Goal: Information Seeking & Learning: Learn about a topic

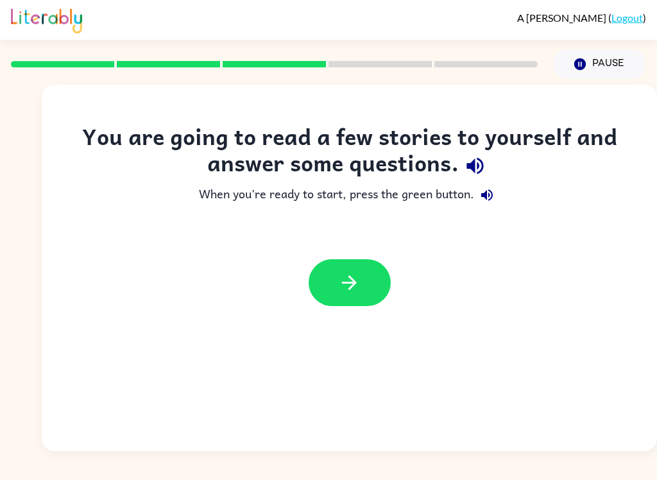
click at [481, 164] on icon "button" at bounding box center [475, 166] width 22 height 22
click at [492, 189] on icon "button" at bounding box center [486, 194] width 15 height 15
click at [355, 276] on icon "button" at bounding box center [349, 282] width 22 height 22
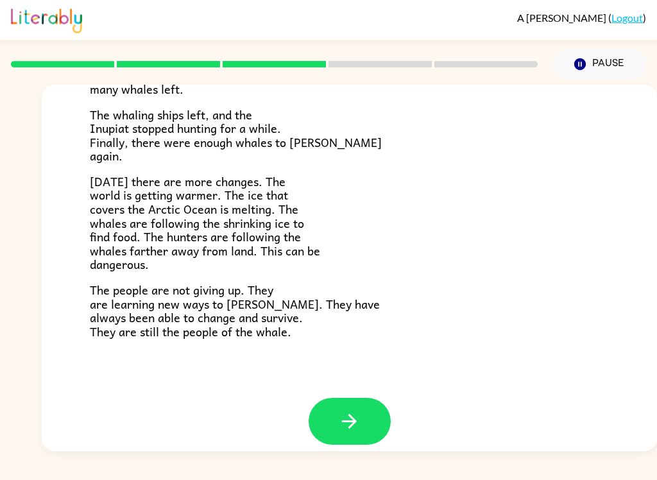
scroll to position [418, 0]
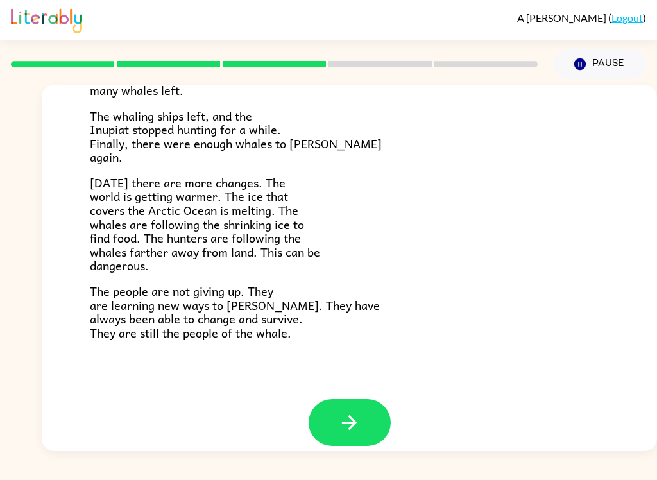
click at [353, 431] on button "button" at bounding box center [350, 422] width 82 height 47
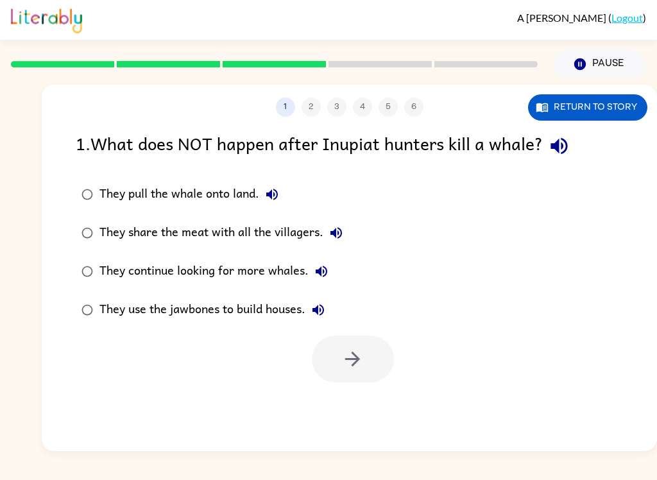
click at [355, 434] on div "1 2 3 4 5 6 Return to story 1 . What does NOT happen after Inupiat hunters kill…" at bounding box center [349, 268] width 615 height 366
click at [576, 146] on button "button" at bounding box center [559, 146] width 33 height 33
click at [337, 258] on label "They continue looking for more whales." at bounding box center [212, 271] width 287 height 38
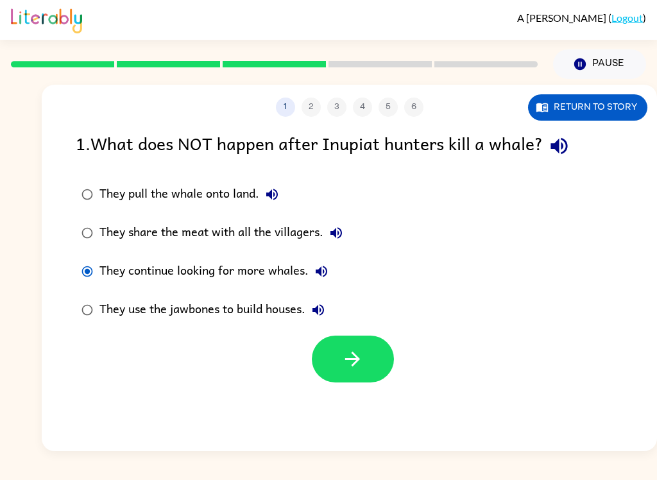
click at [333, 267] on button "They continue looking for more whales." at bounding box center [322, 272] width 26 height 26
click at [336, 235] on icon "button" at bounding box center [336, 233] width 12 height 12
click at [277, 190] on icon "button" at bounding box center [271, 194] width 15 height 15
click at [324, 309] on icon "button" at bounding box center [318, 309] width 15 height 15
click at [371, 377] on button "button" at bounding box center [353, 359] width 82 height 47
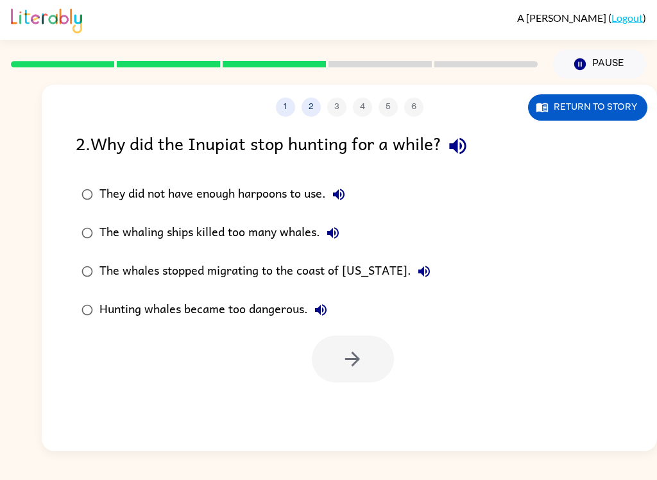
click at [454, 169] on div "2 . Why did the Inupiat stop hunting for a while? They did not have enough harp…" at bounding box center [349, 256] width 615 height 253
click at [463, 159] on button "button" at bounding box center [457, 146] width 33 height 33
click at [345, 196] on icon "button" at bounding box center [338, 194] width 15 height 15
click at [418, 269] on icon "button" at bounding box center [424, 272] width 12 height 12
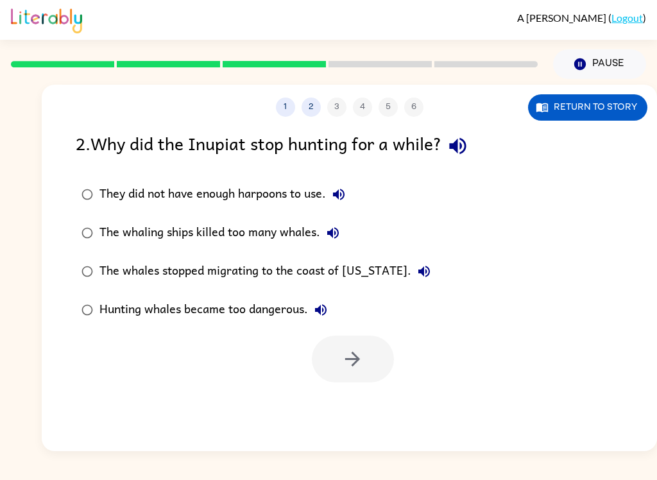
click at [325, 309] on icon "button" at bounding box center [320, 309] width 15 height 15
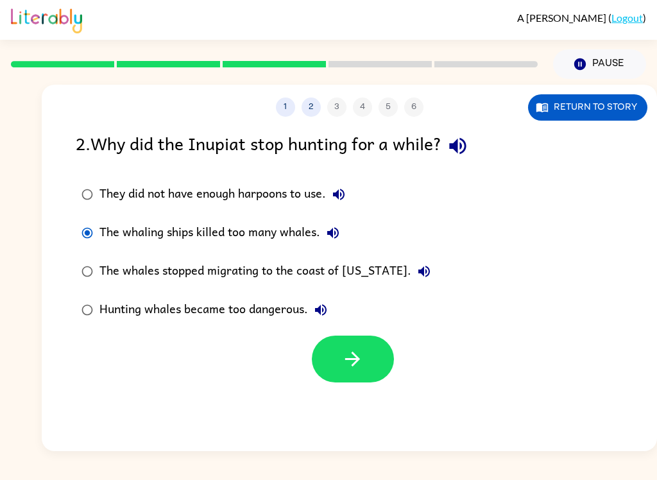
click at [329, 232] on icon "button" at bounding box center [332, 232] width 15 height 15
click at [374, 380] on button "button" at bounding box center [353, 359] width 82 height 47
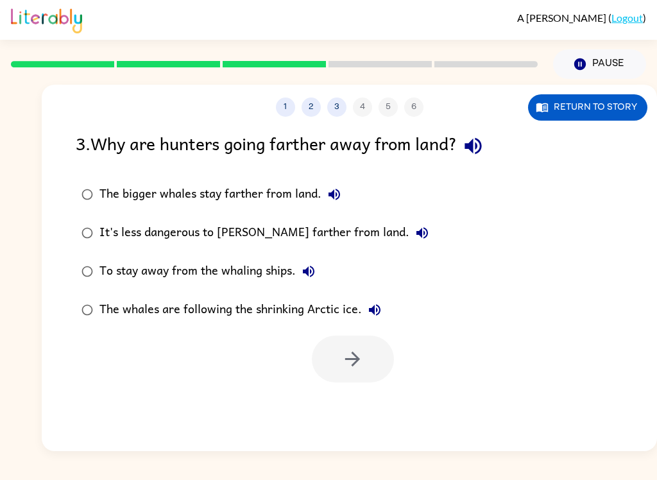
click at [477, 145] on icon "button" at bounding box center [473, 146] width 17 height 17
click at [332, 196] on icon "button" at bounding box center [335, 195] width 12 height 12
click at [409, 226] on button "It's less dangerous to [PERSON_NAME] farther from land." at bounding box center [422, 233] width 26 height 26
click at [315, 267] on icon "button" at bounding box center [308, 271] width 15 height 15
click at [382, 313] on icon "button" at bounding box center [374, 309] width 15 height 15
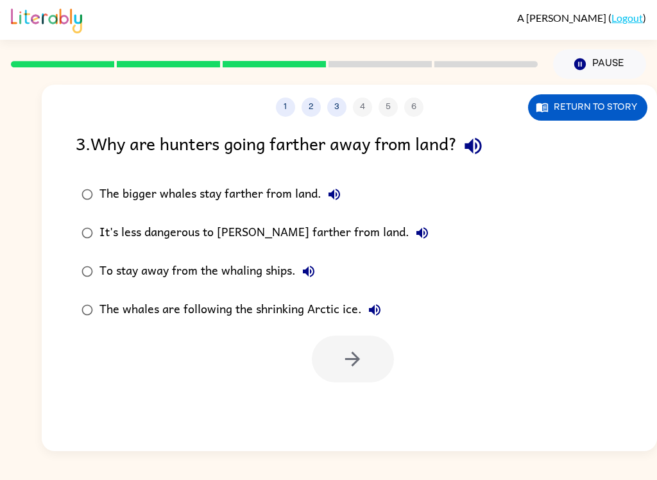
click at [622, 115] on button "Return to story" at bounding box center [587, 107] width 119 height 26
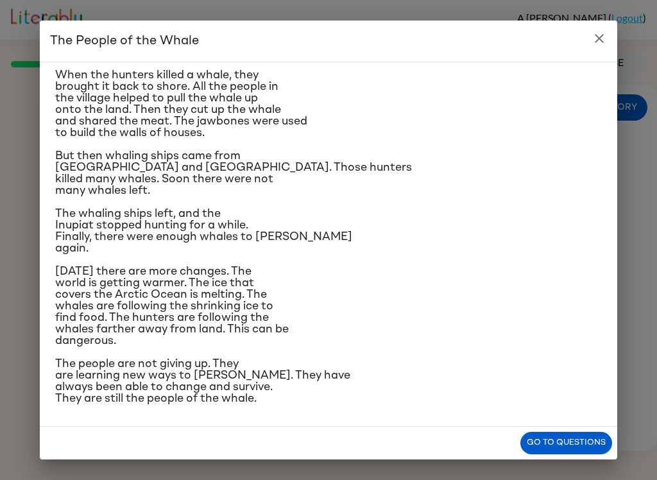
scroll to position [201, 0]
click at [359, 254] on p "The whaling ships left, and the Inupiat stopped hunting for a while. Finally, t…" at bounding box center [328, 231] width 547 height 46
click at [645, 465] on div "The People of the Whale A group of [DEMOGRAPHIC_DATA] lives along the coast of …" at bounding box center [328, 240] width 657 height 480
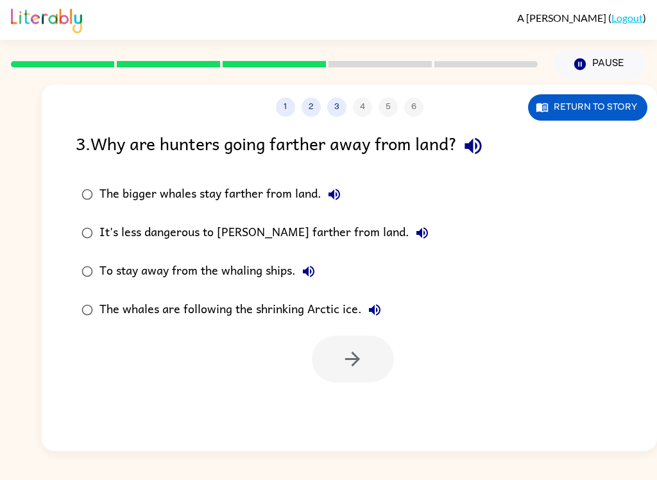
click at [595, 113] on button "Return to story" at bounding box center [587, 107] width 119 height 26
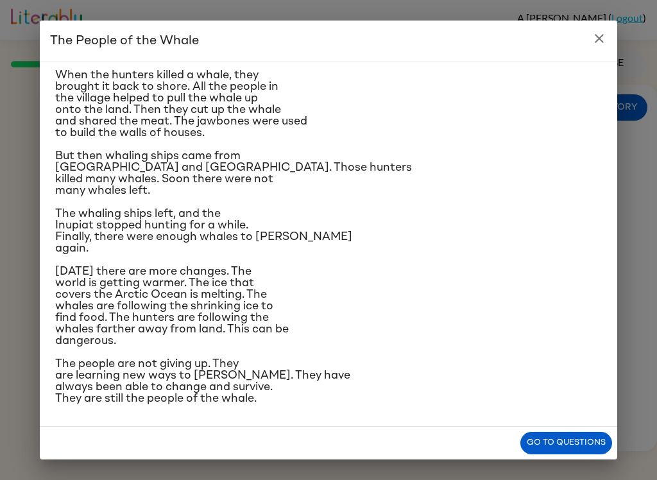
scroll to position [322, 0]
click at [634, 470] on div "The People of the Whale A group of [DEMOGRAPHIC_DATA] lives along the coast of …" at bounding box center [328, 240] width 657 height 480
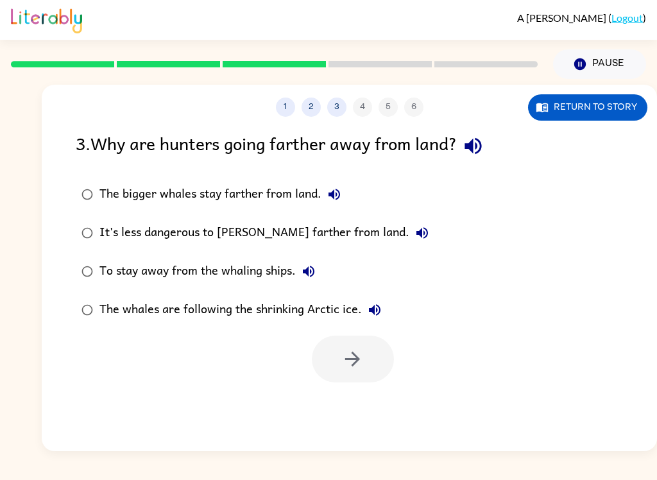
click at [577, 136] on div "3 . Why are hunters going farther away from land?" at bounding box center [349, 146] width 547 height 33
click at [597, 110] on button "Return to story" at bounding box center [587, 107] width 119 height 26
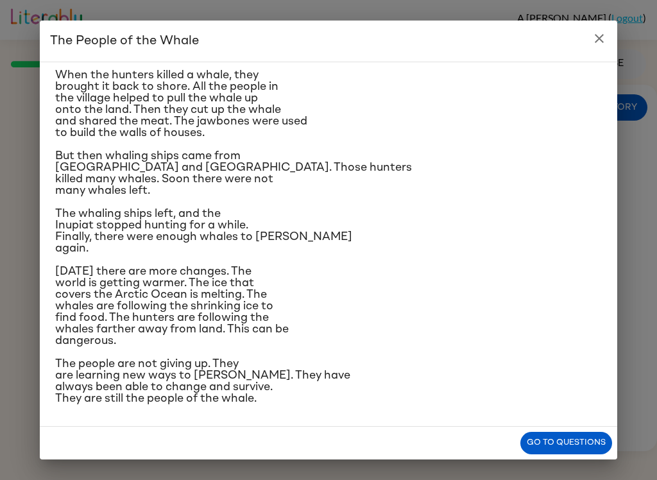
scroll to position [234, 0]
click at [15, 475] on div "The People of the Whale A group of [DEMOGRAPHIC_DATA] lives along the coast of …" at bounding box center [328, 240] width 657 height 480
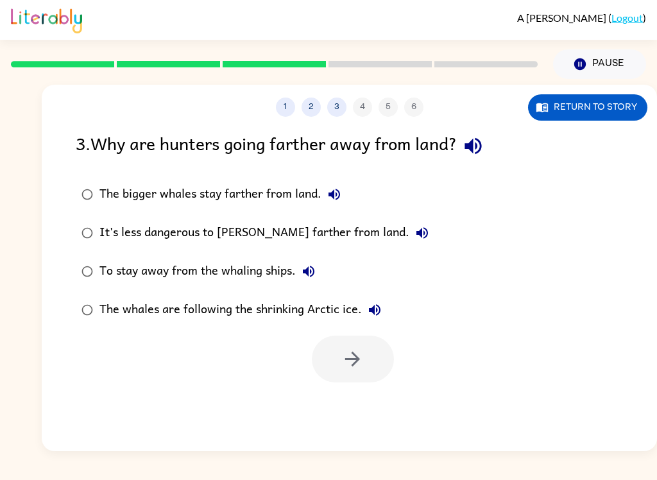
click at [615, 114] on button "Return to story" at bounding box center [587, 107] width 119 height 26
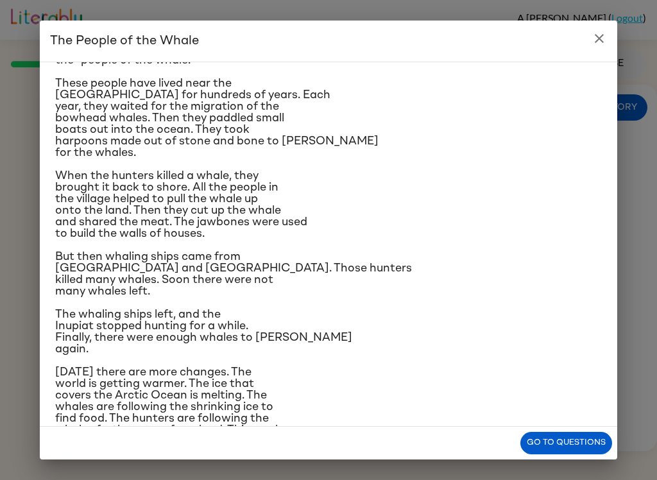
scroll to position [89, 0]
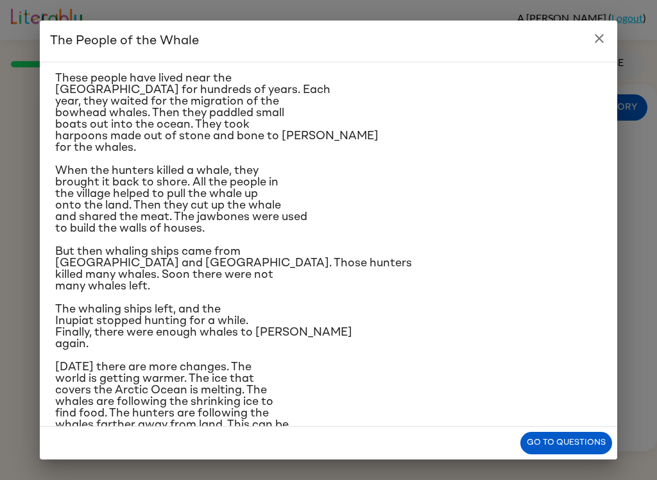
click at [326, 234] on p "When the hunters killed a whale, they brought it back to shore. All the people …" at bounding box center [328, 199] width 547 height 69
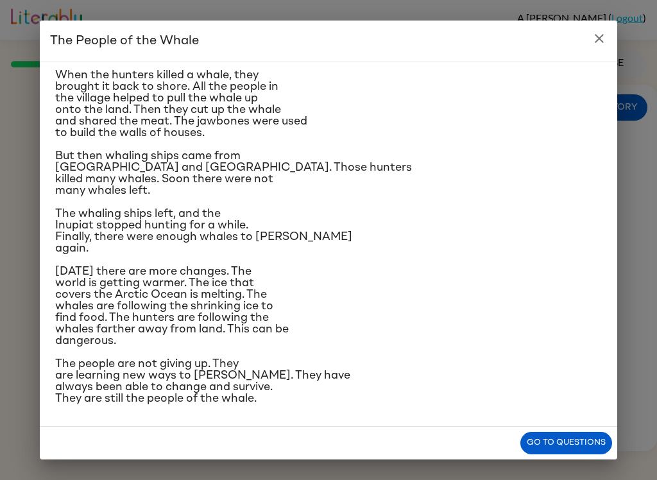
scroll to position [259, 0]
click at [596, 42] on icon "close" at bounding box center [599, 38] width 9 height 9
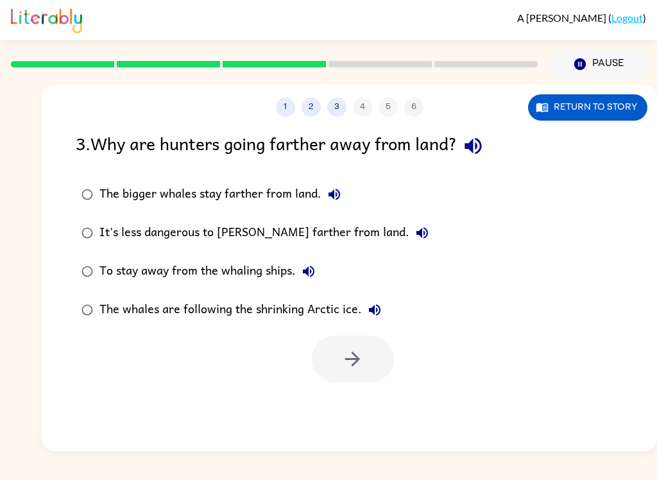
click at [335, 198] on icon "button" at bounding box center [334, 194] width 15 height 15
click at [416, 233] on icon "button" at bounding box center [422, 233] width 12 height 12
click at [300, 264] on button "To stay away from the whaling ships." at bounding box center [309, 272] width 26 height 26
click at [377, 305] on icon "button" at bounding box center [374, 309] width 15 height 15
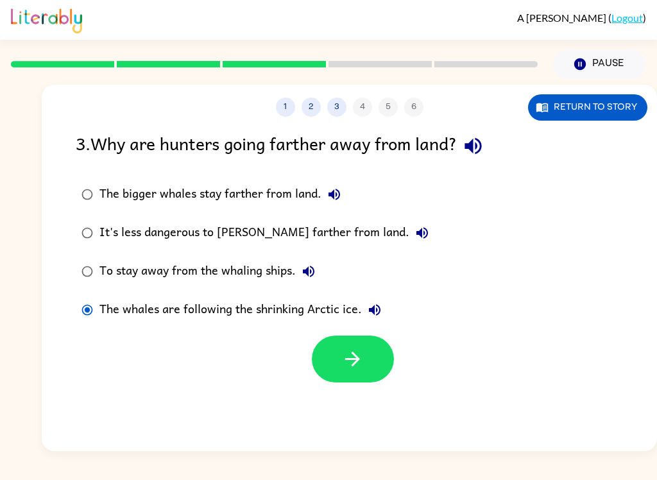
click at [360, 368] on icon "button" at bounding box center [352, 359] width 22 height 22
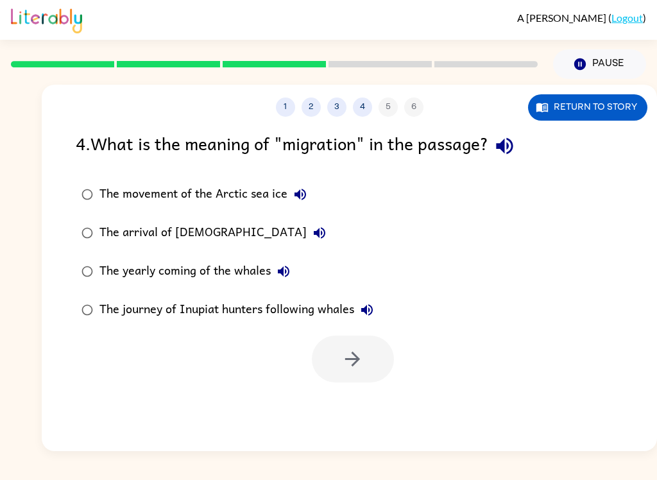
click at [513, 149] on icon "button" at bounding box center [504, 146] width 17 height 17
click at [295, 197] on icon "button" at bounding box center [301, 195] width 12 height 12
click at [301, 474] on div "A [PERSON_NAME] ( Logout ) Pause Pause 1 2 3 4 5 6 Return to story 4 . What is …" at bounding box center [328, 240] width 657 height 480
click at [312, 230] on icon "button" at bounding box center [319, 232] width 15 height 15
click at [284, 268] on icon "button" at bounding box center [283, 271] width 15 height 15
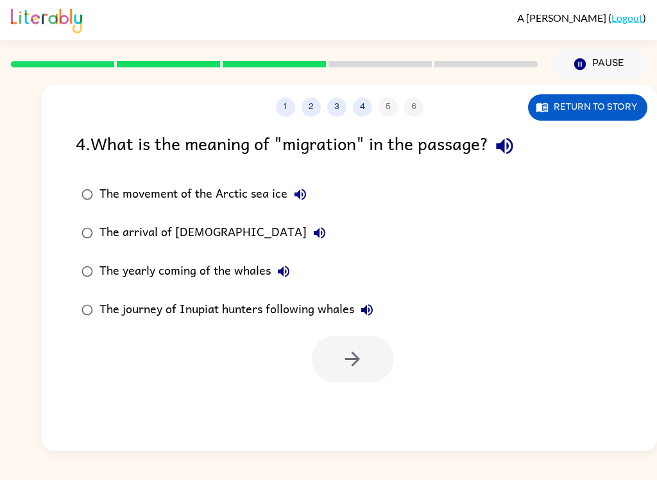
click at [371, 307] on icon "button" at bounding box center [367, 310] width 12 height 12
click at [104, 257] on label "The yearly coming of the whales" at bounding box center [228, 271] width 318 height 38
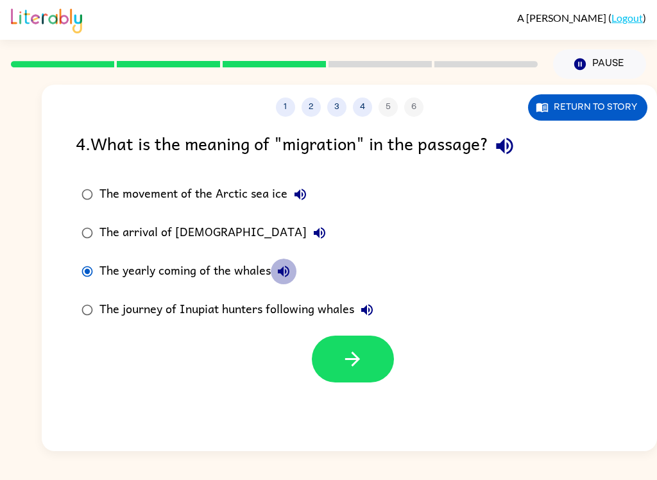
click at [284, 277] on icon "button" at bounding box center [283, 271] width 15 height 15
click at [373, 365] on button "button" at bounding box center [353, 359] width 82 height 47
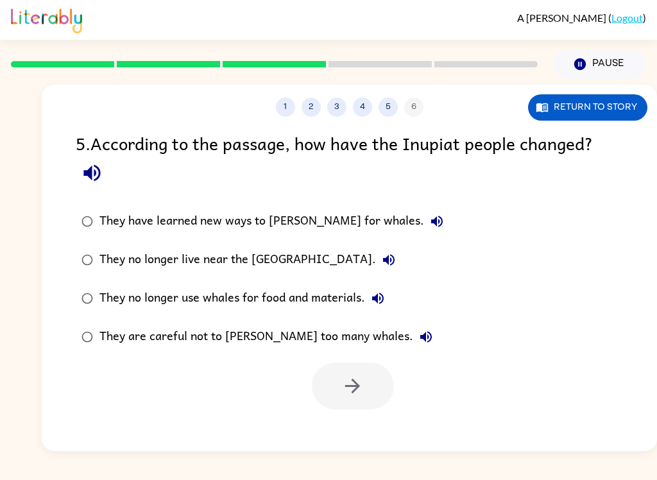
click at [89, 178] on icon "button" at bounding box center [91, 173] width 17 height 17
click at [431, 222] on icon "button" at bounding box center [437, 222] width 12 height 12
click at [597, 115] on button "Return to story" at bounding box center [587, 107] width 119 height 26
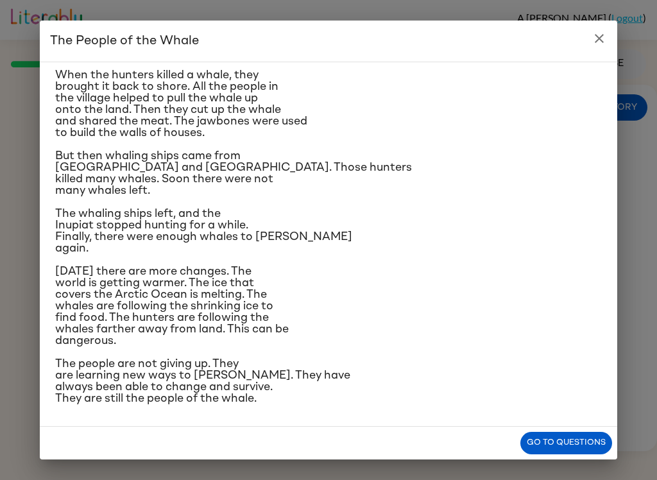
scroll to position [322, 0]
click at [568, 440] on button "Go to questions" at bounding box center [566, 443] width 92 height 22
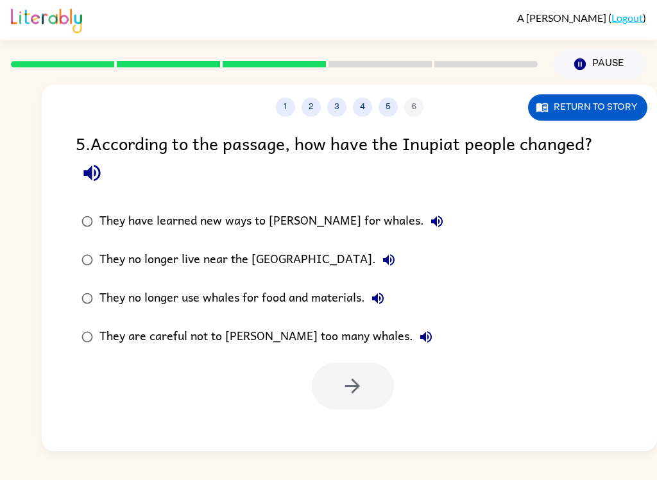
click at [424, 214] on button "They have learned new ways to [PERSON_NAME] for whales." at bounding box center [437, 222] width 26 height 26
click at [383, 264] on icon "button" at bounding box center [389, 260] width 12 height 12
click at [387, 291] on button "They no longer use whales for food and materials." at bounding box center [378, 299] width 26 height 26
click at [420, 336] on icon "button" at bounding box center [426, 337] width 12 height 12
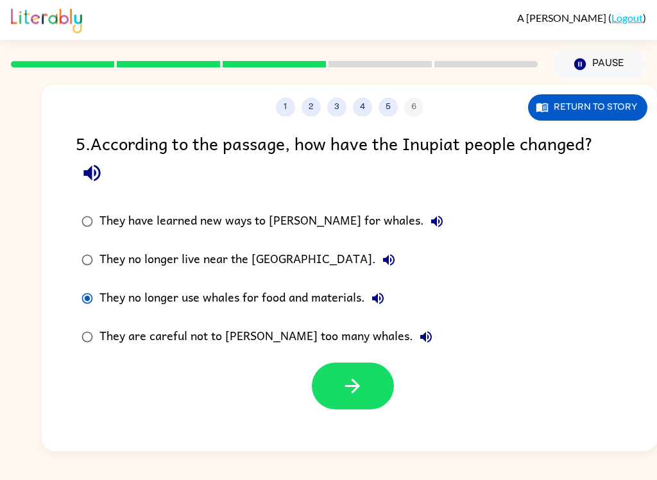
click at [105, 291] on div "They no longer use whales for food and materials." at bounding box center [244, 299] width 291 height 26
click at [96, 329] on label "They are careful not to [PERSON_NAME] too many whales." at bounding box center [263, 337] width 388 height 38
click at [105, 278] on label "They no longer live near the [GEOGRAPHIC_DATA]." at bounding box center [263, 260] width 388 height 38
click at [115, 283] on label "They no longer use whales for food and materials." at bounding box center [263, 298] width 388 height 38
click at [601, 95] on button "Return to story" at bounding box center [587, 107] width 119 height 26
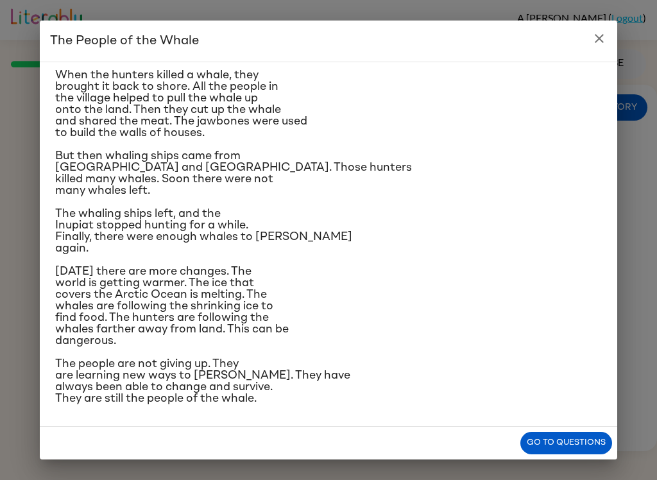
click at [610, 30] on h2 "The People of the Whale" at bounding box center [328, 41] width 577 height 41
click at [606, 41] on icon "close" at bounding box center [599, 38] width 15 height 15
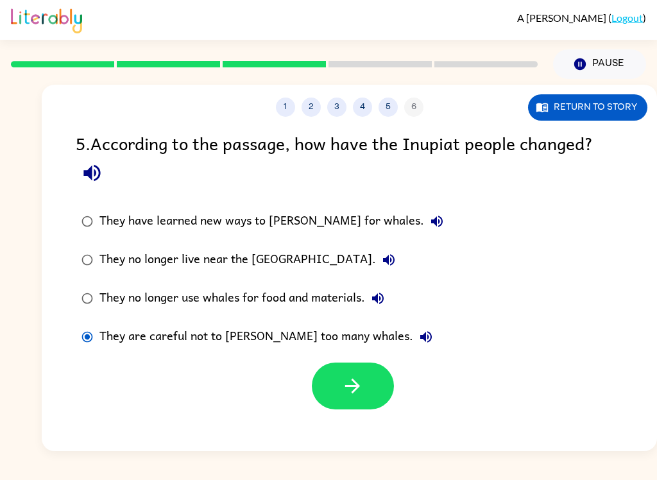
click at [354, 394] on icon "button" at bounding box center [352, 386] width 22 height 22
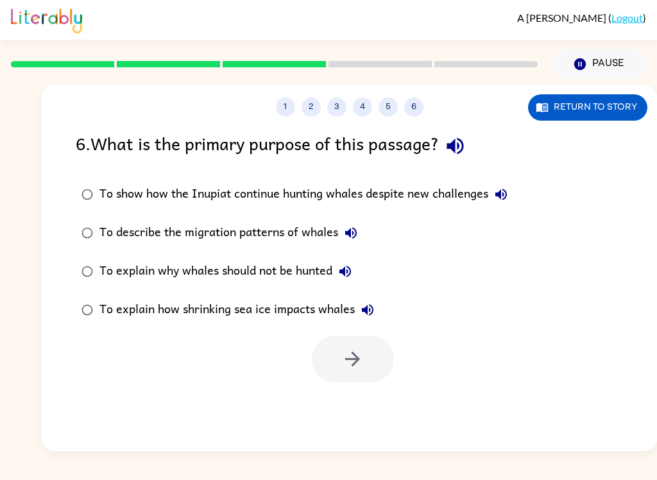
click at [463, 141] on icon "button" at bounding box center [455, 146] width 17 height 17
click at [509, 185] on button "To show how the Inupiat continue hunting whales despite new challenges" at bounding box center [501, 195] width 26 height 26
click at [355, 234] on icon "button" at bounding box center [350, 232] width 15 height 15
click at [357, 270] on button "To explain why whales should not be hunted" at bounding box center [345, 272] width 26 height 26
click at [373, 309] on icon "button" at bounding box center [368, 310] width 12 height 12
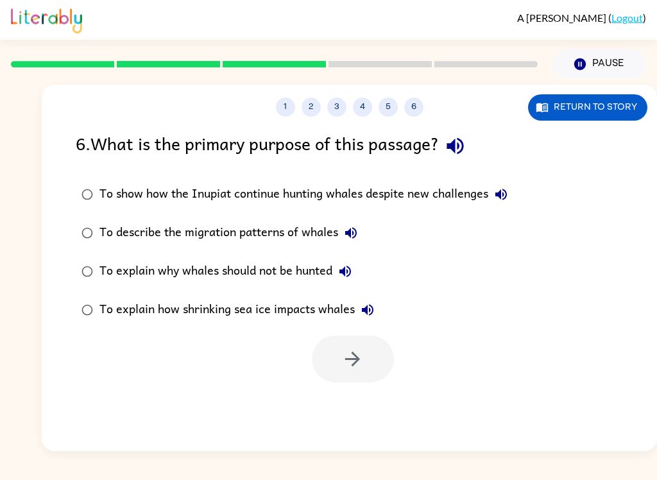
click at [96, 262] on label "To explain why whales should not be hunted" at bounding box center [295, 271] width 452 height 38
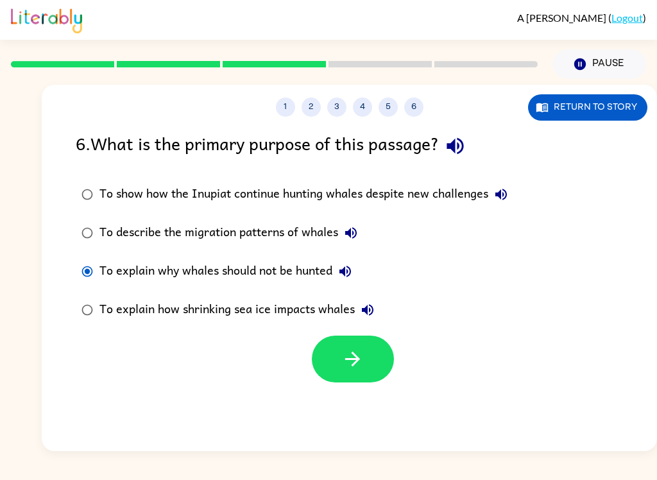
click at [352, 233] on icon "button" at bounding box center [350, 232] width 15 height 15
click at [508, 193] on icon "button" at bounding box center [500, 194] width 15 height 15
click at [42, 471] on div "A [PERSON_NAME] ( Logout ) Pause Pause 1 2 3 4 5 6 Return to story 6 . What is …" at bounding box center [328, 240] width 657 height 480
click at [348, 273] on icon "button" at bounding box center [344, 271] width 15 height 15
click at [352, 355] on icon "button" at bounding box center [352, 359] width 22 height 22
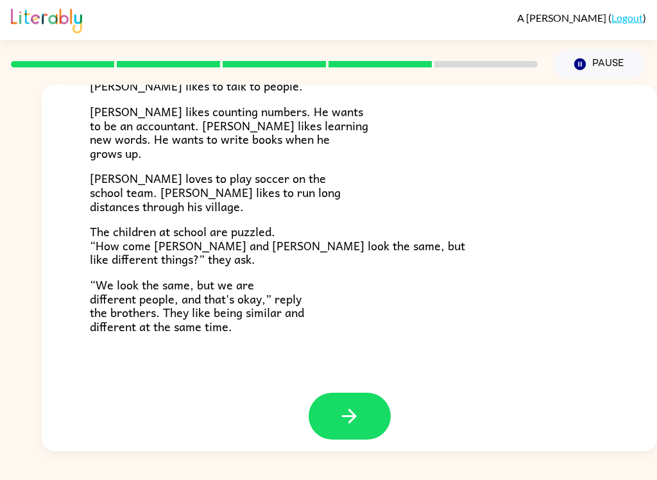
scroll to position [268, 0]
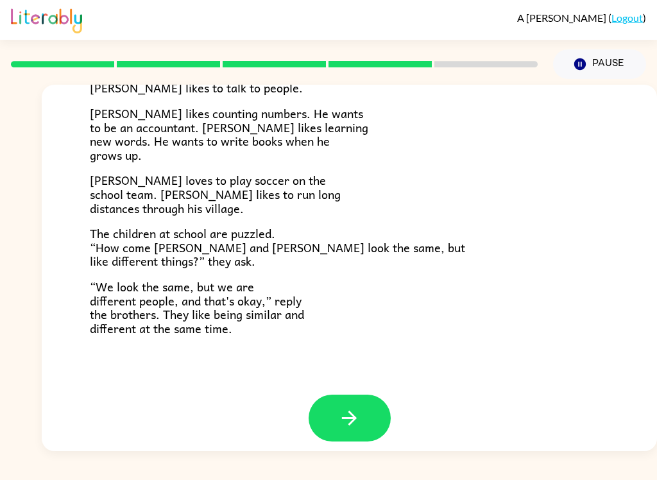
click at [380, 417] on button "button" at bounding box center [350, 418] width 82 height 47
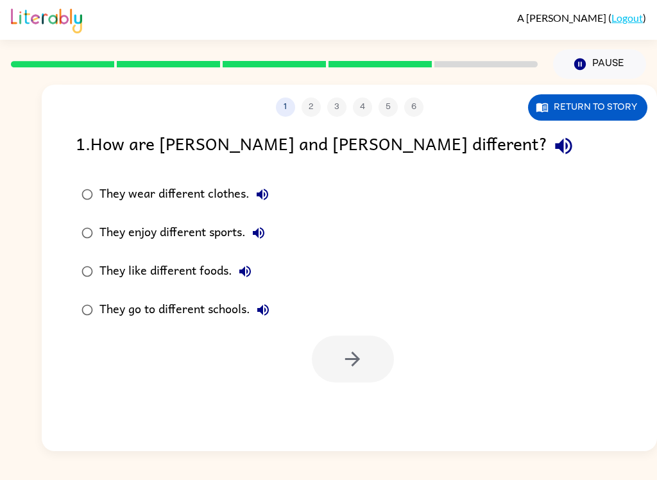
click at [552, 153] on icon "button" at bounding box center [563, 146] width 22 height 22
click at [262, 199] on icon "button" at bounding box center [262, 194] width 15 height 15
click at [268, 230] on button "They enjoy different sports." at bounding box center [259, 233] width 26 height 26
click at [243, 282] on button "They like different foods." at bounding box center [245, 272] width 26 height 26
click at [270, 304] on icon "button" at bounding box center [262, 309] width 15 height 15
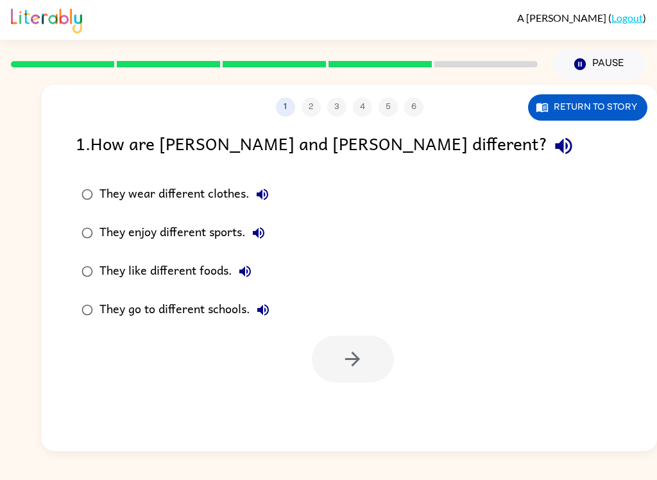
click at [250, 264] on icon "button" at bounding box center [244, 271] width 15 height 15
click at [260, 226] on icon "button" at bounding box center [258, 232] width 15 height 15
click at [605, 107] on button "Return to story" at bounding box center [587, 107] width 119 height 26
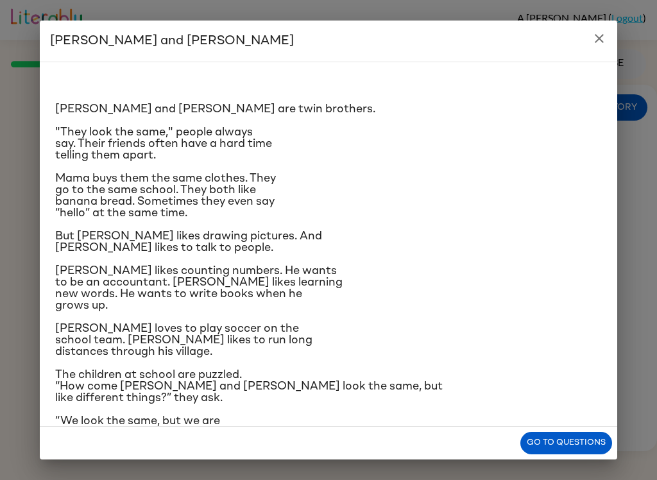
click at [632, 17] on div "[PERSON_NAME] and [PERSON_NAME] and [PERSON_NAME] are twin brothers. "They look…" at bounding box center [328, 240] width 657 height 480
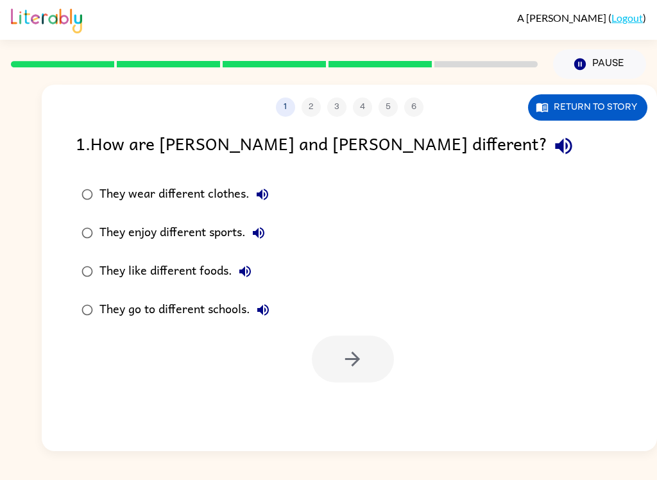
click at [593, 40] on div "A [PERSON_NAME] ( Logout )" at bounding box center [328, 20] width 635 height 40
click at [105, 270] on div "They like different foods." at bounding box center [178, 272] width 158 height 26
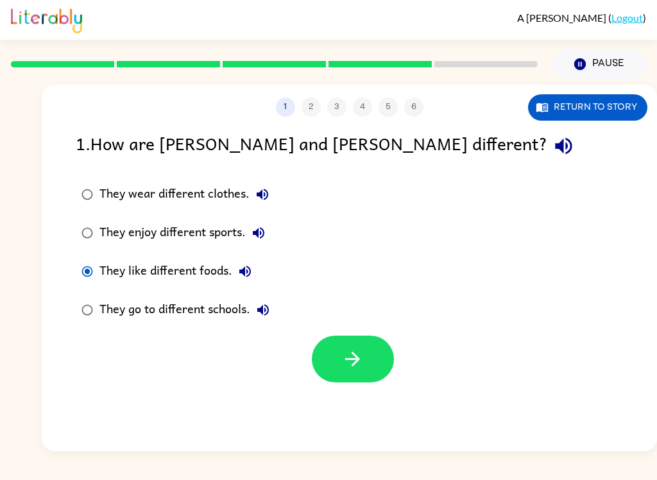
click at [69, 233] on label "They enjoy different sports." at bounding box center [176, 233] width 214 height 38
click at [261, 235] on icon "button" at bounding box center [259, 233] width 12 height 12
click at [337, 374] on button "button" at bounding box center [353, 359] width 82 height 47
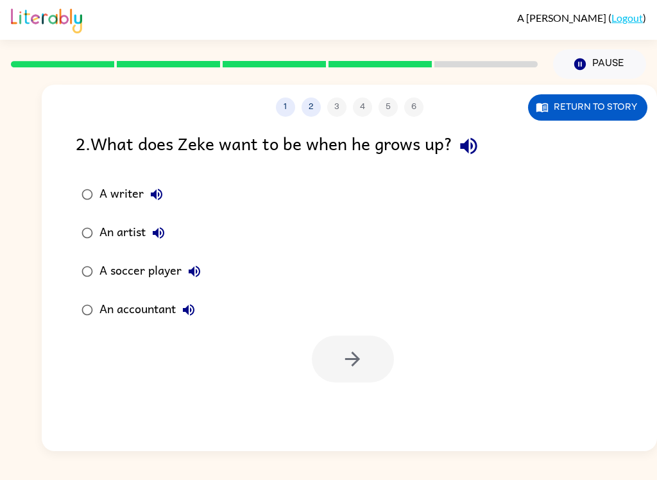
click at [480, 143] on icon "button" at bounding box center [468, 146] width 22 height 22
click at [151, 197] on icon "button" at bounding box center [157, 195] width 12 height 12
click at [157, 223] on button "An artist" at bounding box center [159, 233] width 26 height 26
click at [198, 263] on button "A soccer player" at bounding box center [195, 272] width 26 height 26
click at [182, 303] on button "An accountant" at bounding box center [189, 310] width 26 height 26
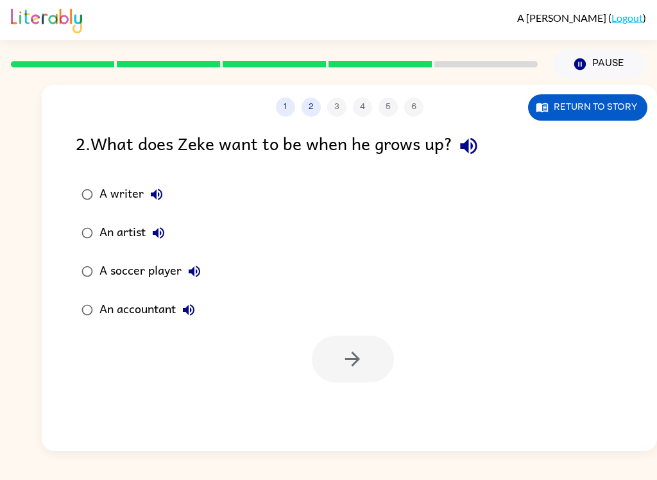
click at [616, 104] on button "Return to story" at bounding box center [587, 107] width 119 height 26
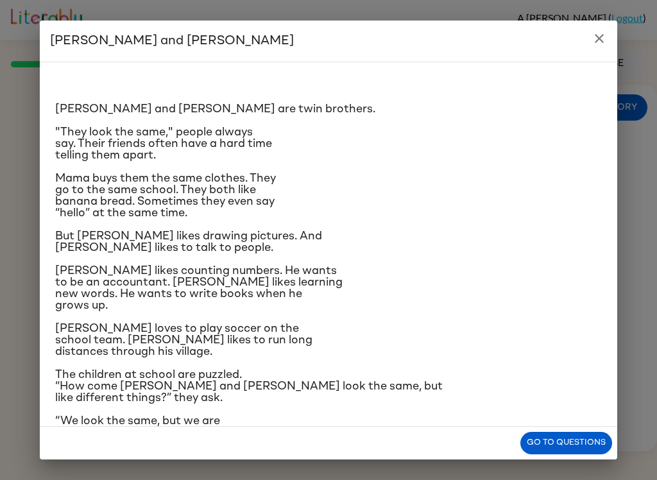
click at [610, 43] on button "close" at bounding box center [599, 39] width 26 height 26
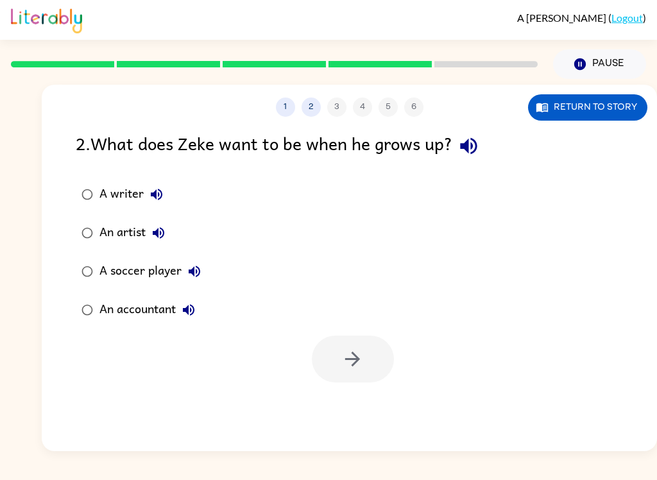
click at [169, 188] on div "A writer" at bounding box center [134, 195] width 70 height 26
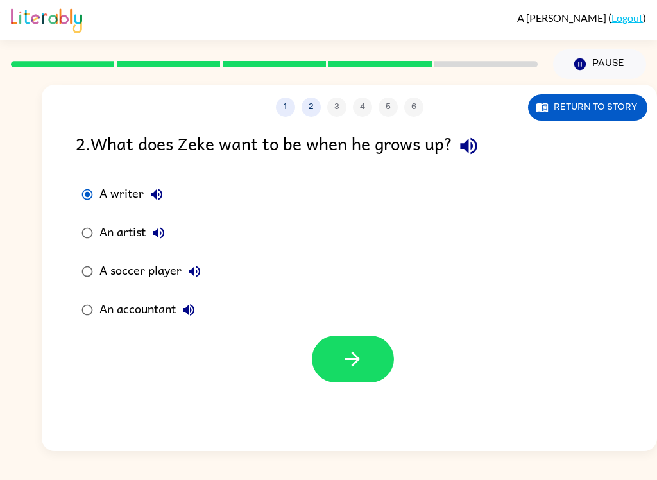
click at [149, 192] on icon "button" at bounding box center [156, 194] width 15 height 15
click at [366, 348] on button "button" at bounding box center [353, 359] width 82 height 47
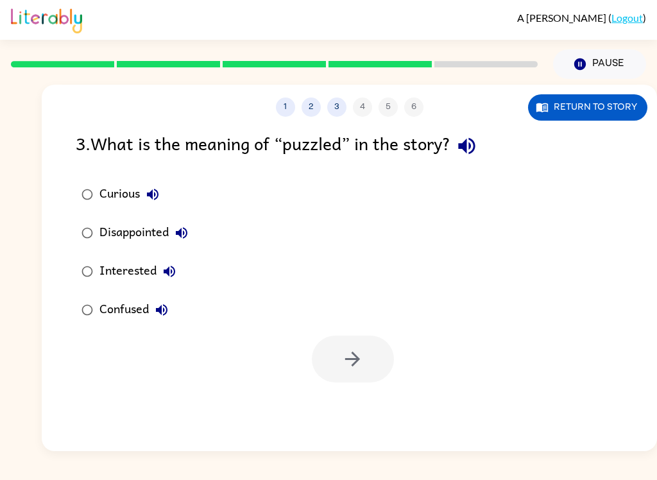
click at [475, 142] on icon "button" at bounding box center [466, 146] width 17 height 17
click at [578, 106] on button "Return to story" at bounding box center [587, 107] width 119 height 26
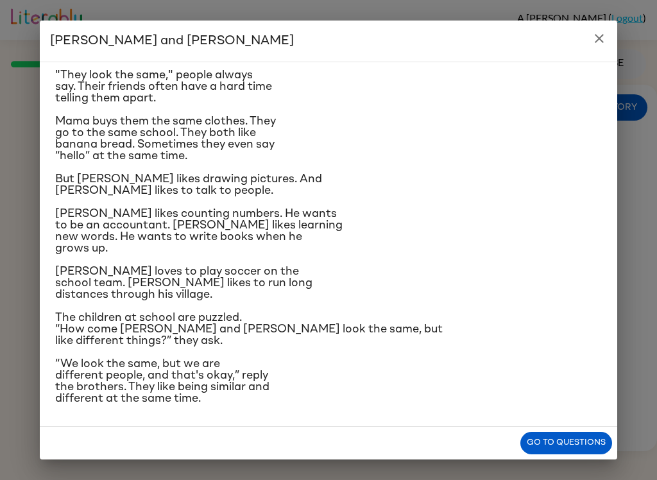
scroll to position [148, 0]
click at [592, 433] on button "Go to questions" at bounding box center [566, 443] width 92 height 22
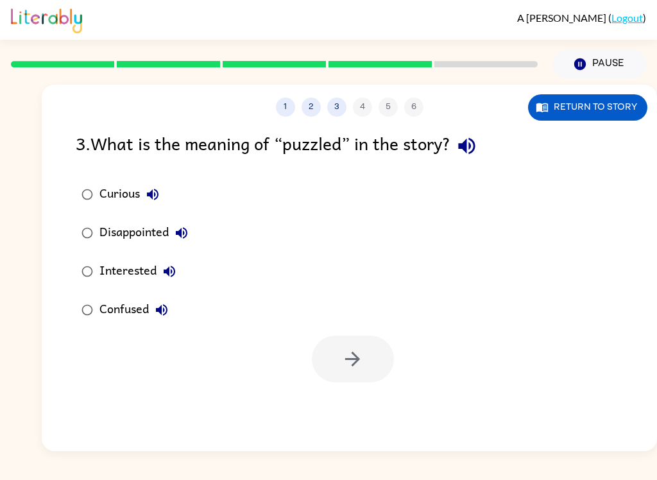
click at [139, 185] on div "Curious" at bounding box center [132, 195] width 66 height 26
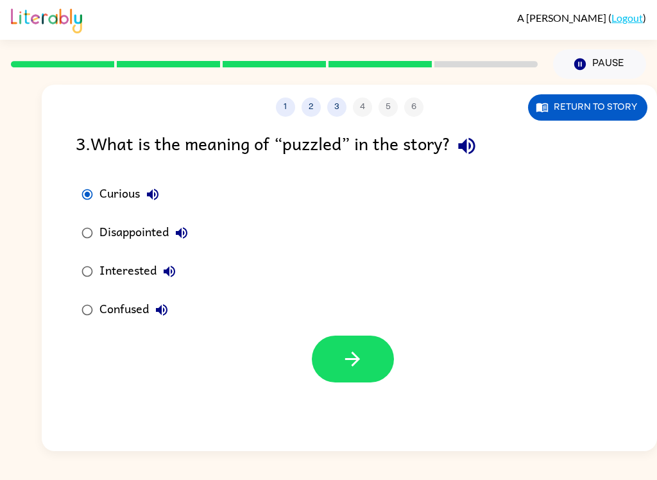
click at [162, 199] on button "Curious" at bounding box center [153, 195] width 26 height 26
click at [186, 235] on icon "button" at bounding box center [181, 232] width 15 height 15
click at [178, 271] on button "Interested" at bounding box center [170, 272] width 26 height 26
click at [170, 306] on button "Confused" at bounding box center [162, 310] width 26 height 26
click at [605, 119] on button "Return to story" at bounding box center [587, 107] width 119 height 26
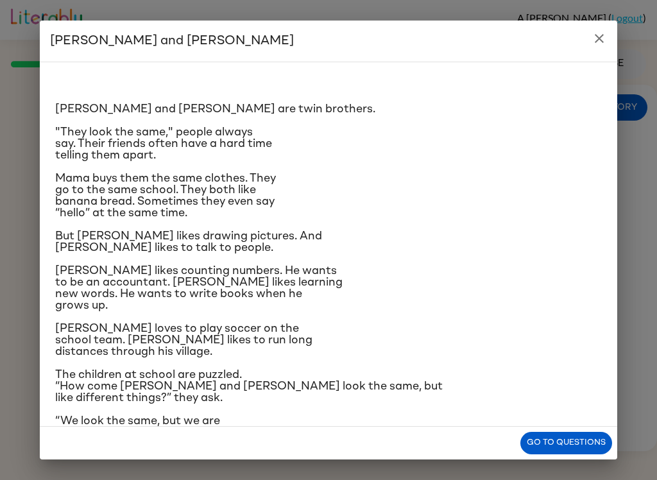
click at [456, 161] on p ""They look the same," people always say. Their friends often have a hard time t…" at bounding box center [328, 143] width 547 height 35
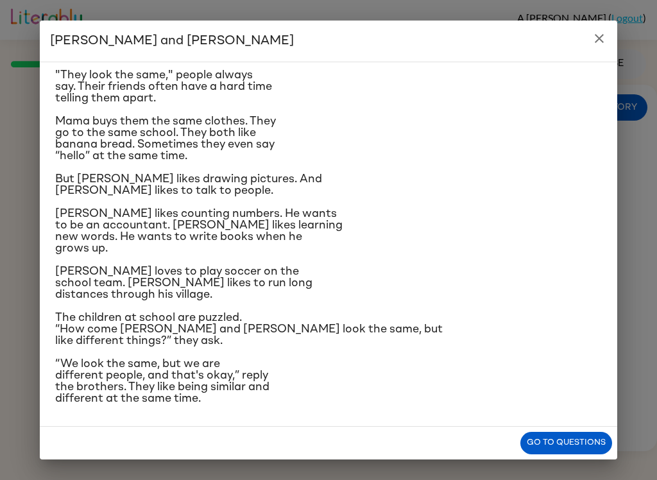
scroll to position [149, 0]
click at [610, 24] on h2 "[PERSON_NAME] and [PERSON_NAME]" at bounding box center [328, 41] width 577 height 41
click at [608, 30] on button "close" at bounding box center [599, 39] width 26 height 26
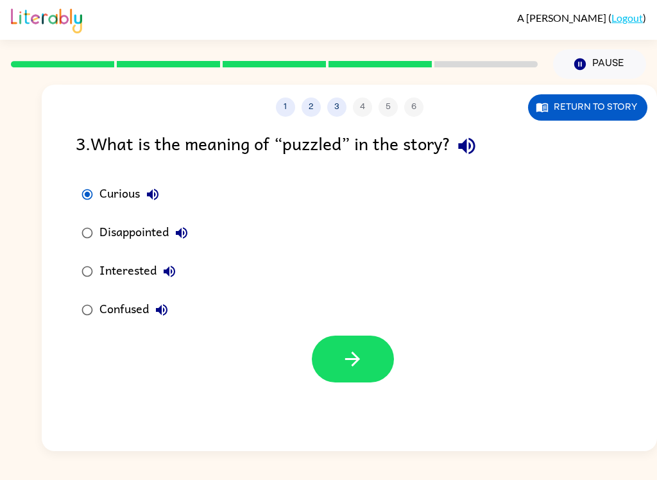
click at [359, 337] on button "button" at bounding box center [353, 359] width 82 height 47
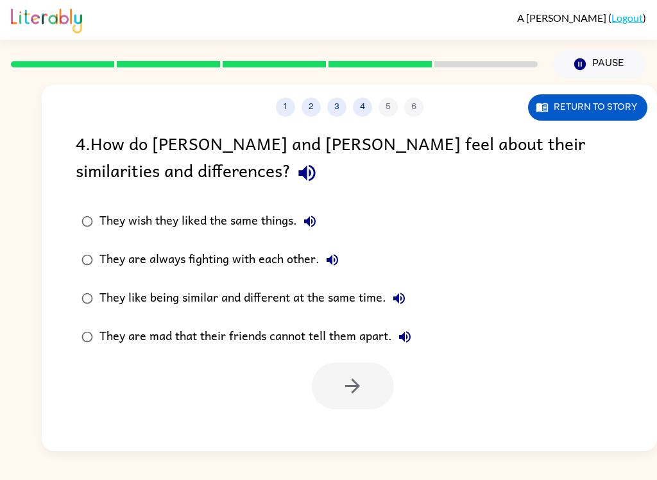
click at [298, 181] on icon "button" at bounding box center [306, 173] width 17 height 17
click at [611, 105] on button "Return to story" at bounding box center [587, 107] width 119 height 26
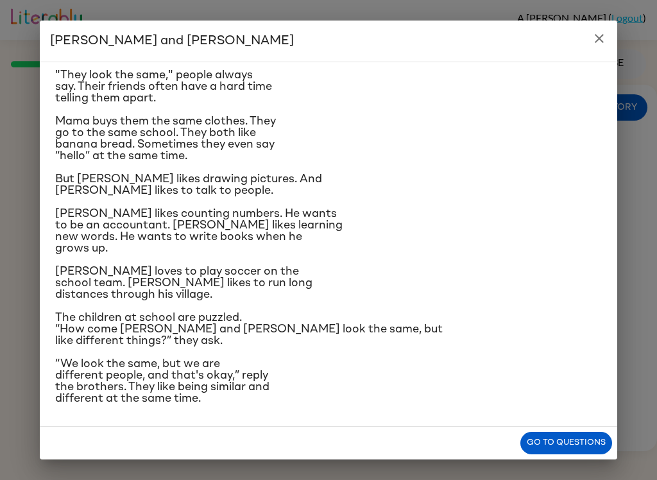
click at [579, 450] on button "Go to questions" at bounding box center [566, 443] width 92 height 22
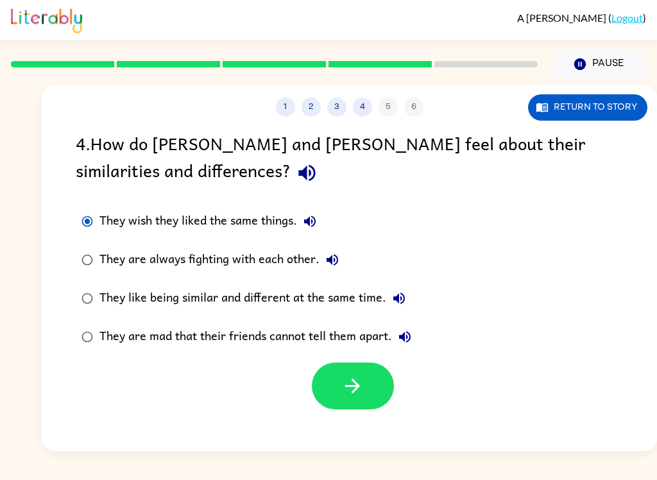
click at [302, 237] on label "They wish they liked the same things." at bounding box center [246, 221] width 355 height 38
click at [320, 224] on button "They wish they liked the same things." at bounding box center [310, 222] width 26 height 26
click at [344, 258] on button "They are always fighting with each other." at bounding box center [333, 260] width 26 height 26
click at [405, 295] on icon "button" at bounding box center [398, 298] width 15 height 15
click at [405, 335] on icon "button" at bounding box center [405, 337] width 12 height 12
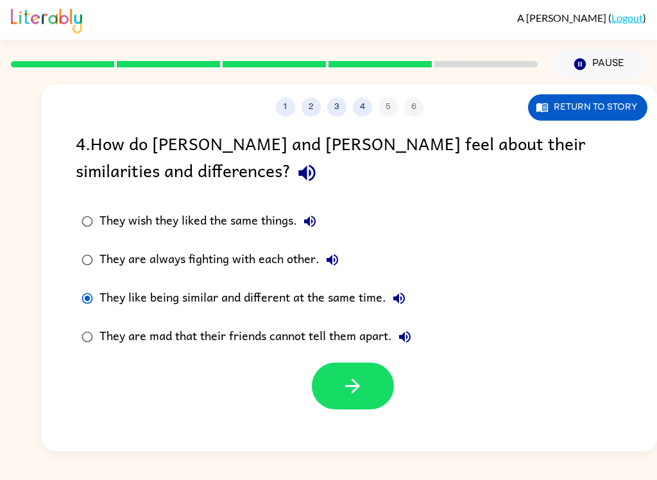
click at [357, 393] on icon "button" at bounding box center [352, 386] width 22 height 22
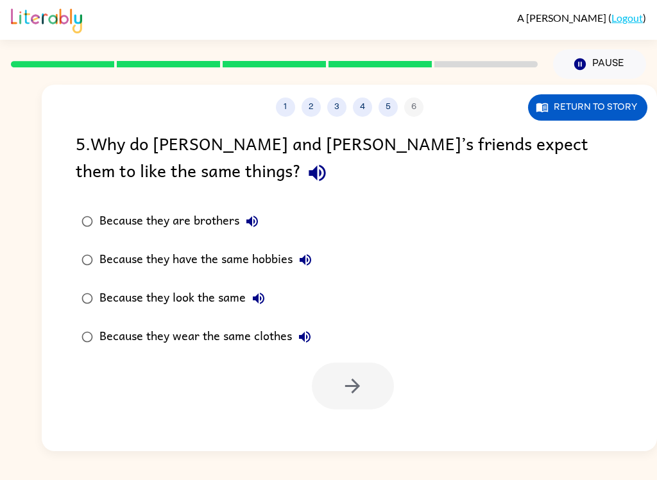
click at [309, 180] on icon "button" at bounding box center [317, 173] width 17 height 17
click at [168, 164] on div "5 . Why do [PERSON_NAME] and [PERSON_NAME]’s friends expect them to like the sa…" at bounding box center [349, 160] width 547 height 60
click at [301, 167] on button "button" at bounding box center [317, 173] width 33 height 33
click at [254, 222] on icon "button" at bounding box center [252, 222] width 12 height 12
click at [311, 273] on button "Because they have the same hobbies" at bounding box center [306, 260] width 26 height 26
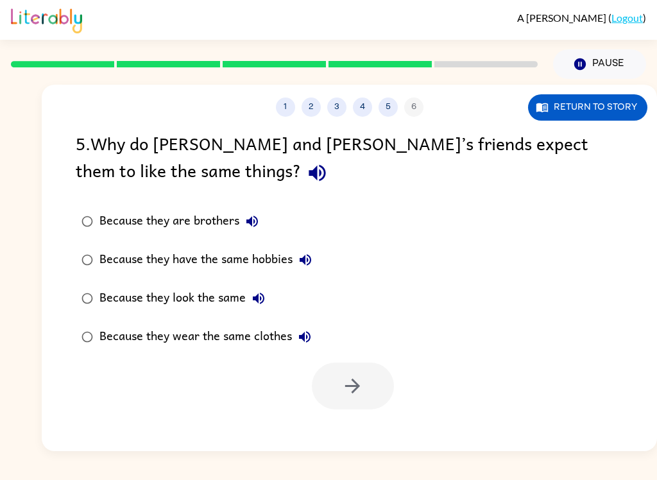
click at [271, 281] on label "Because they look the same" at bounding box center [197, 298] width 256 height 38
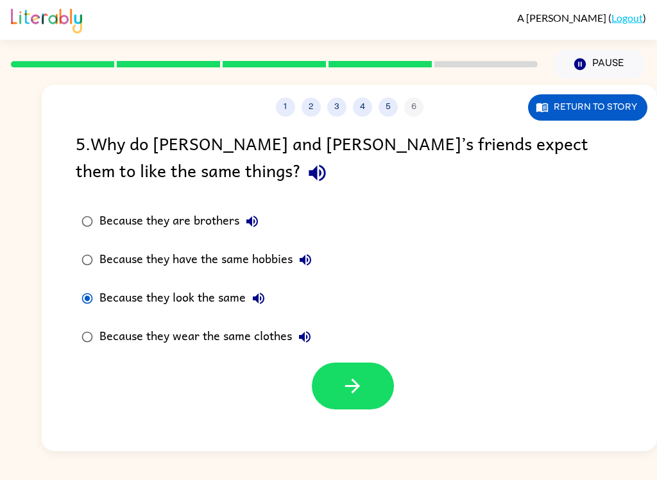
click at [269, 291] on div "Because they look the same" at bounding box center [185, 299] width 172 height 26
click at [276, 296] on label "Because they look the same" at bounding box center [197, 298] width 256 height 38
click at [264, 296] on icon "button" at bounding box center [258, 298] width 15 height 15
click at [307, 342] on icon "button" at bounding box center [304, 336] width 15 height 15
click at [331, 404] on button "button" at bounding box center [353, 386] width 82 height 47
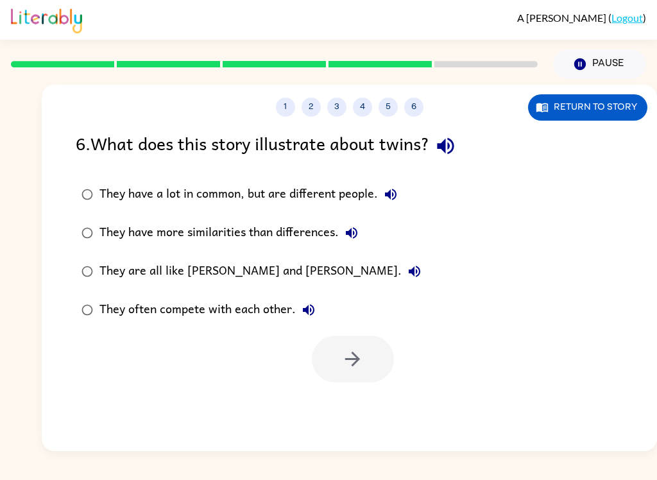
click at [457, 153] on icon "button" at bounding box center [445, 146] width 22 height 22
click at [393, 182] on button "They have a lot in common, but are different people." at bounding box center [391, 195] width 26 height 26
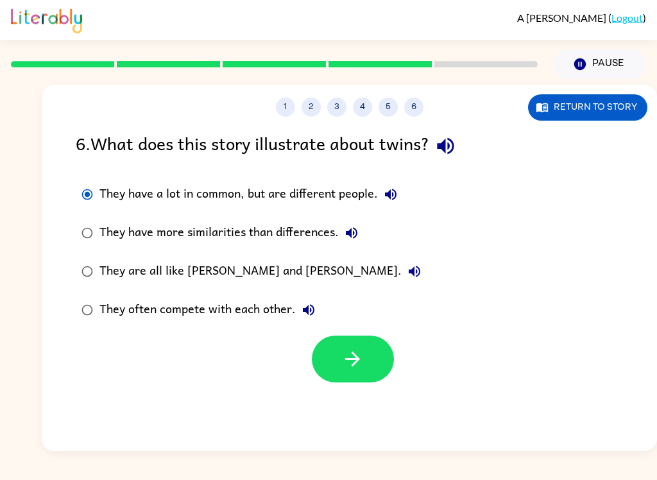
click at [353, 368] on icon "button" at bounding box center [352, 359] width 22 height 22
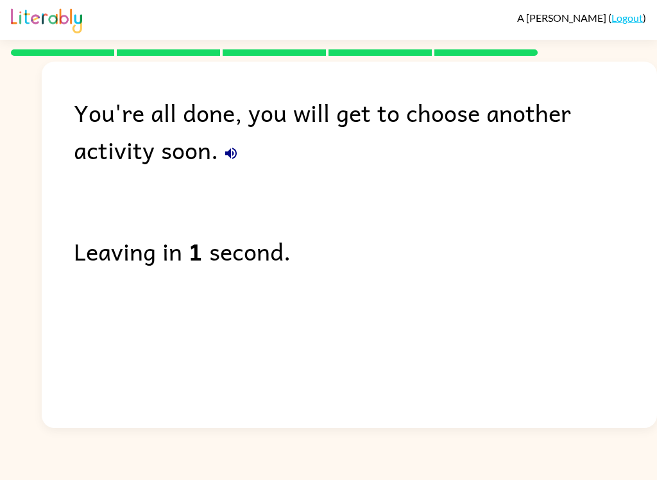
click at [223, 153] on icon "button" at bounding box center [230, 153] width 15 height 15
